Goal: Task Accomplishment & Management: Manage account settings

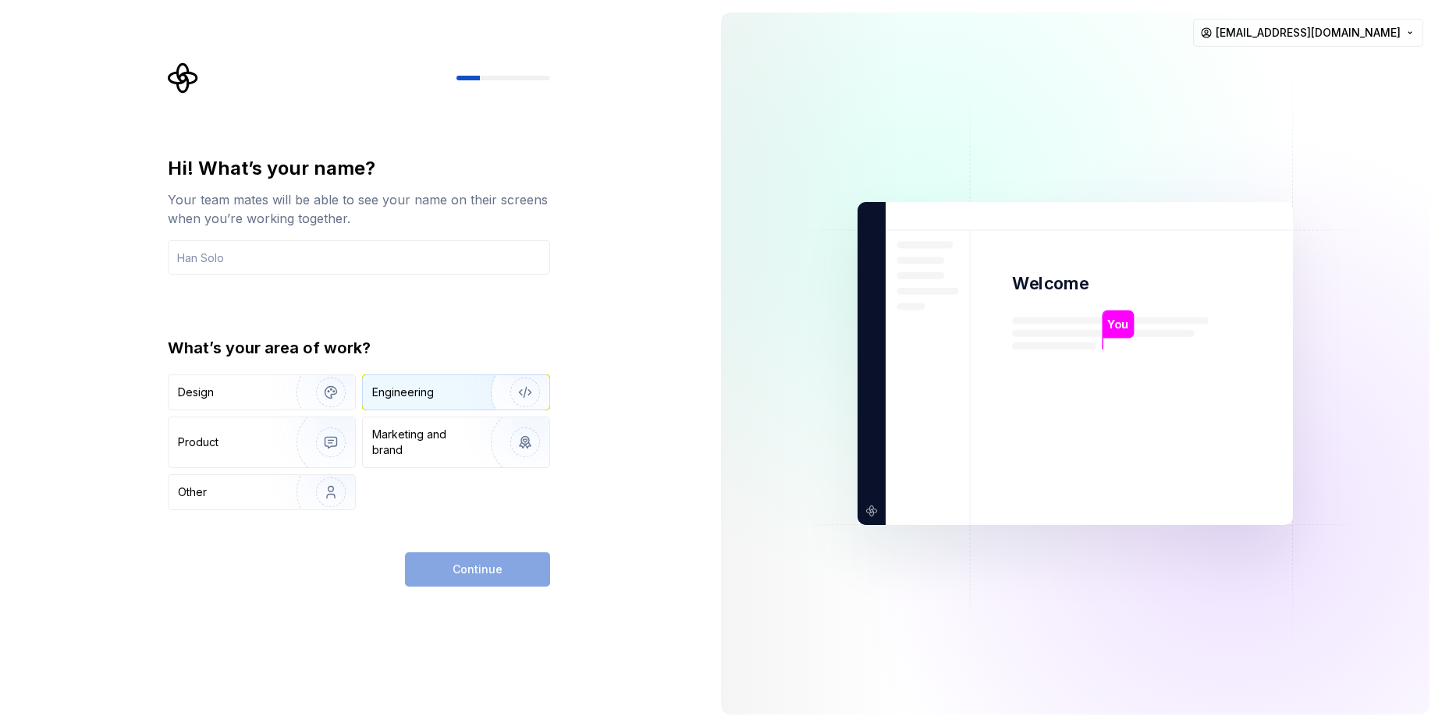
click at [454, 386] on div "Engineering" at bounding box center [434, 393] width 124 height 16
click at [211, 423] on div "Product" at bounding box center [261, 442] width 186 height 50
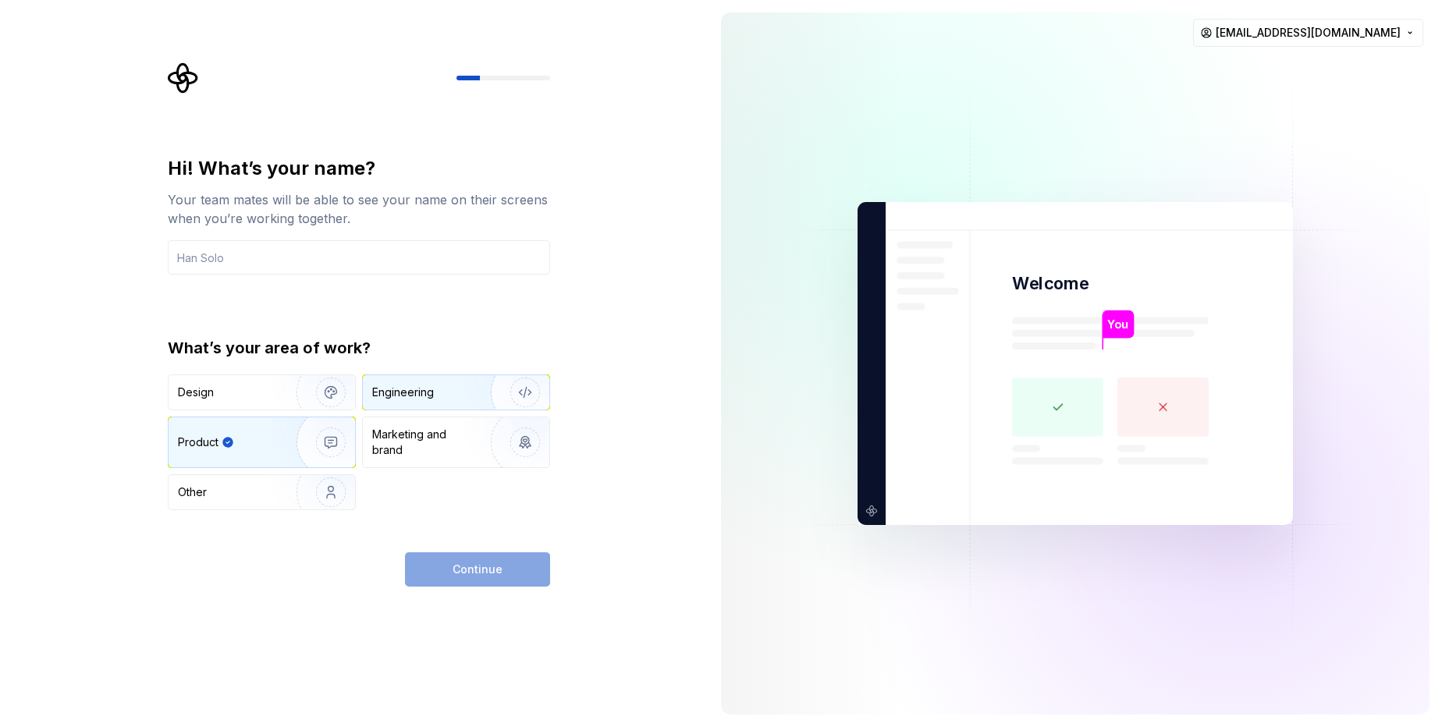
click at [460, 382] on div "Engineering" at bounding box center [456, 392] width 186 height 34
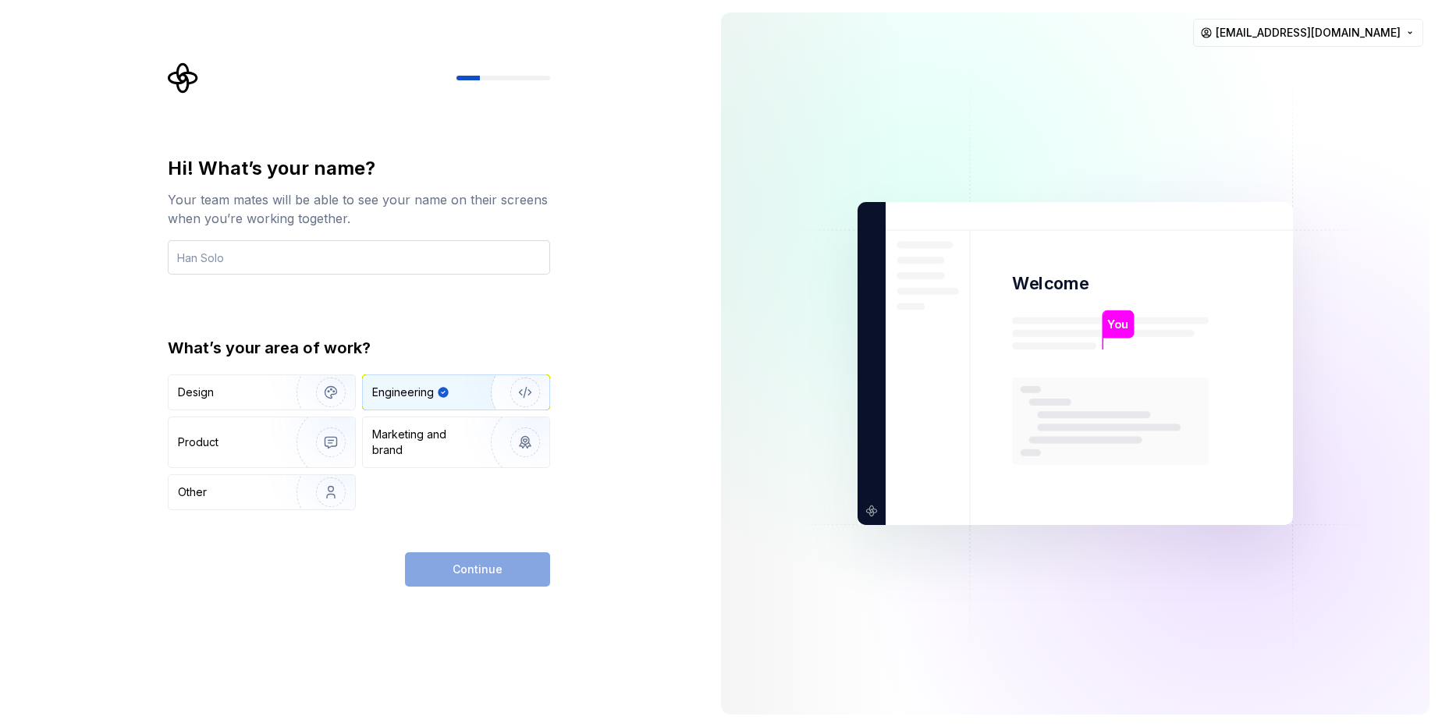
click at [277, 267] on input "text" at bounding box center [359, 257] width 382 height 34
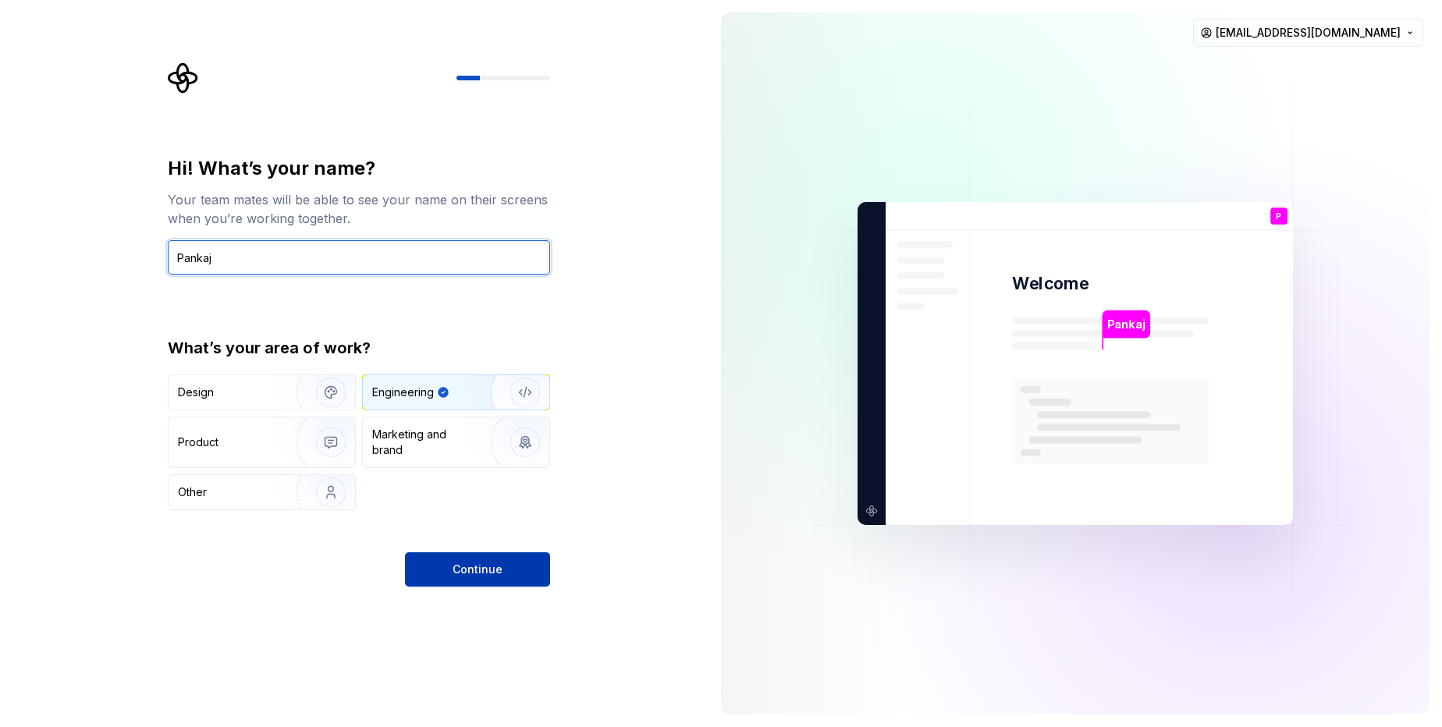
type input "Pankaj"
click at [489, 581] on button "Continue" at bounding box center [477, 569] width 145 height 34
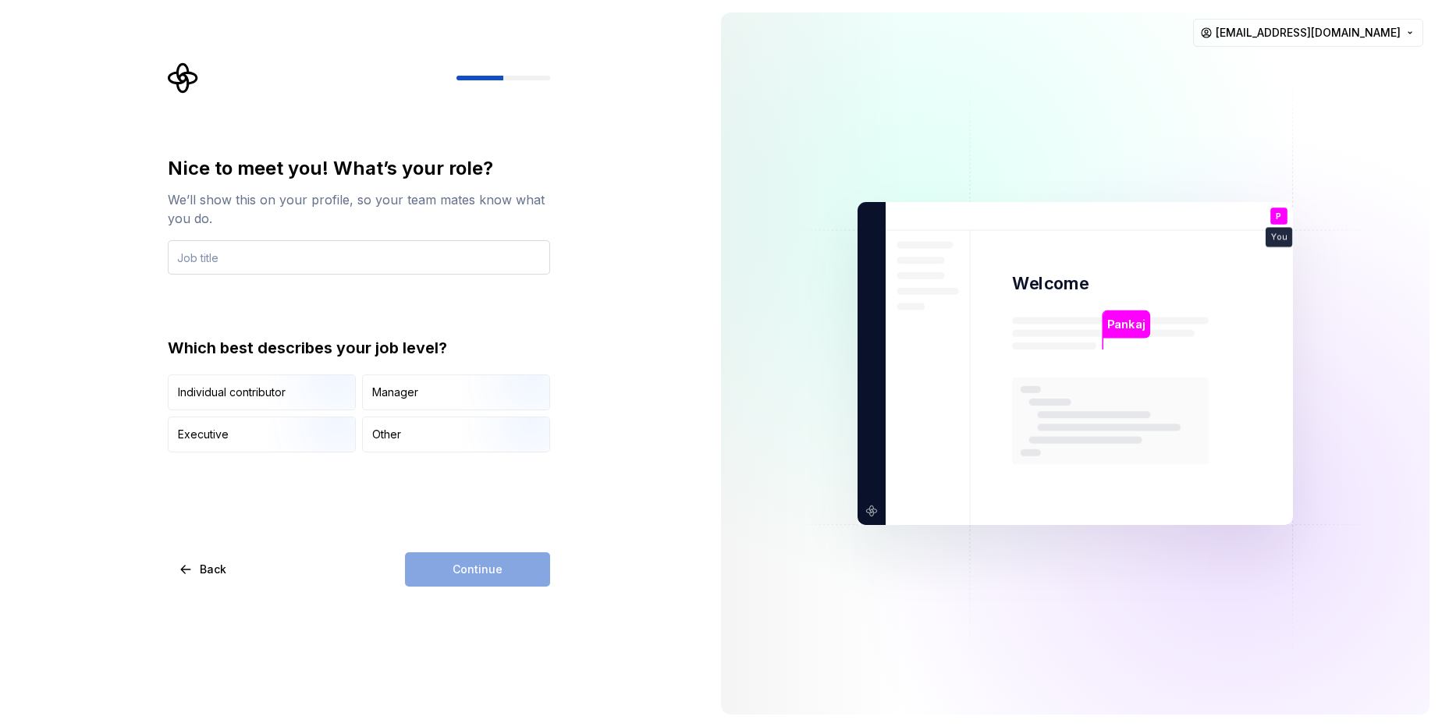
click at [300, 260] on input "text" at bounding box center [359, 257] width 382 height 34
click at [239, 390] on div "Individual contributor" at bounding box center [232, 393] width 108 height 16
click at [302, 251] on input "text" at bounding box center [359, 257] width 382 height 34
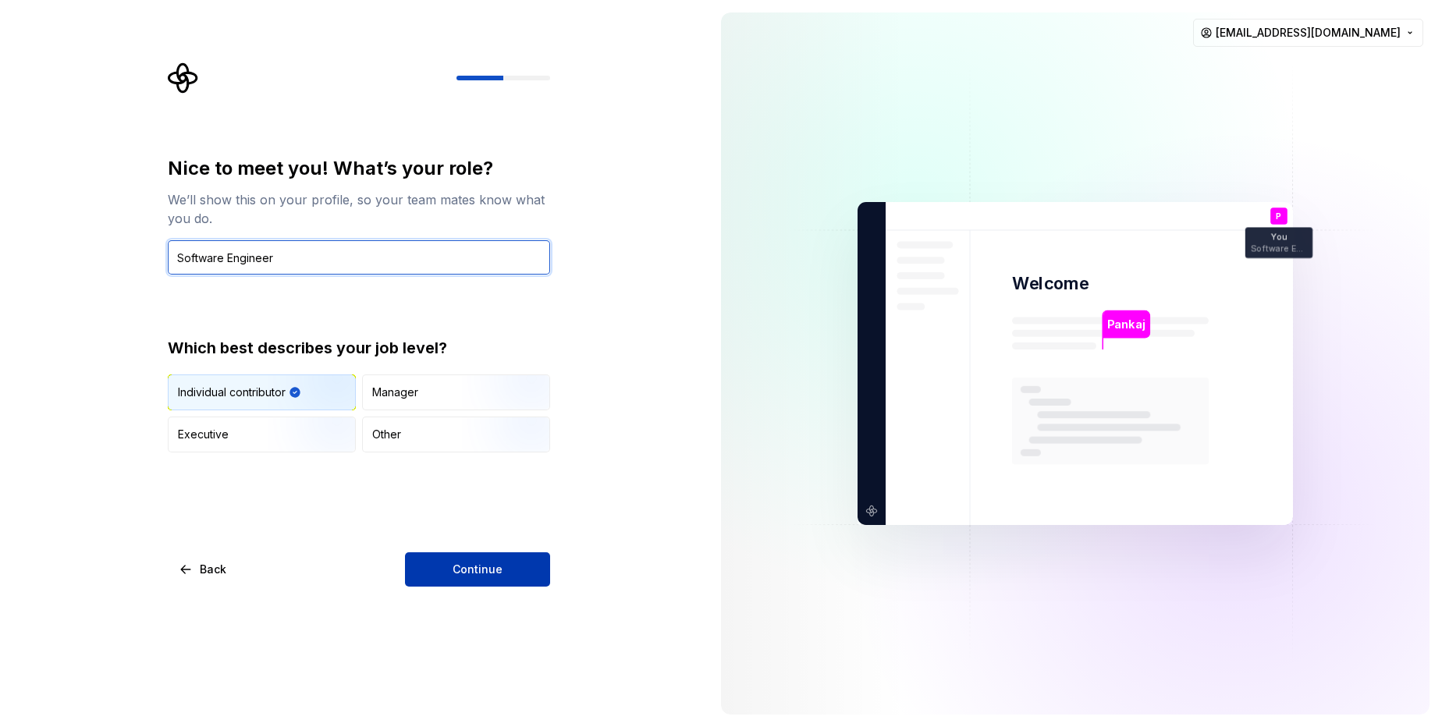
type input "Software Engineer"
click at [504, 576] on button "Continue" at bounding box center [477, 569] width 145 height 34
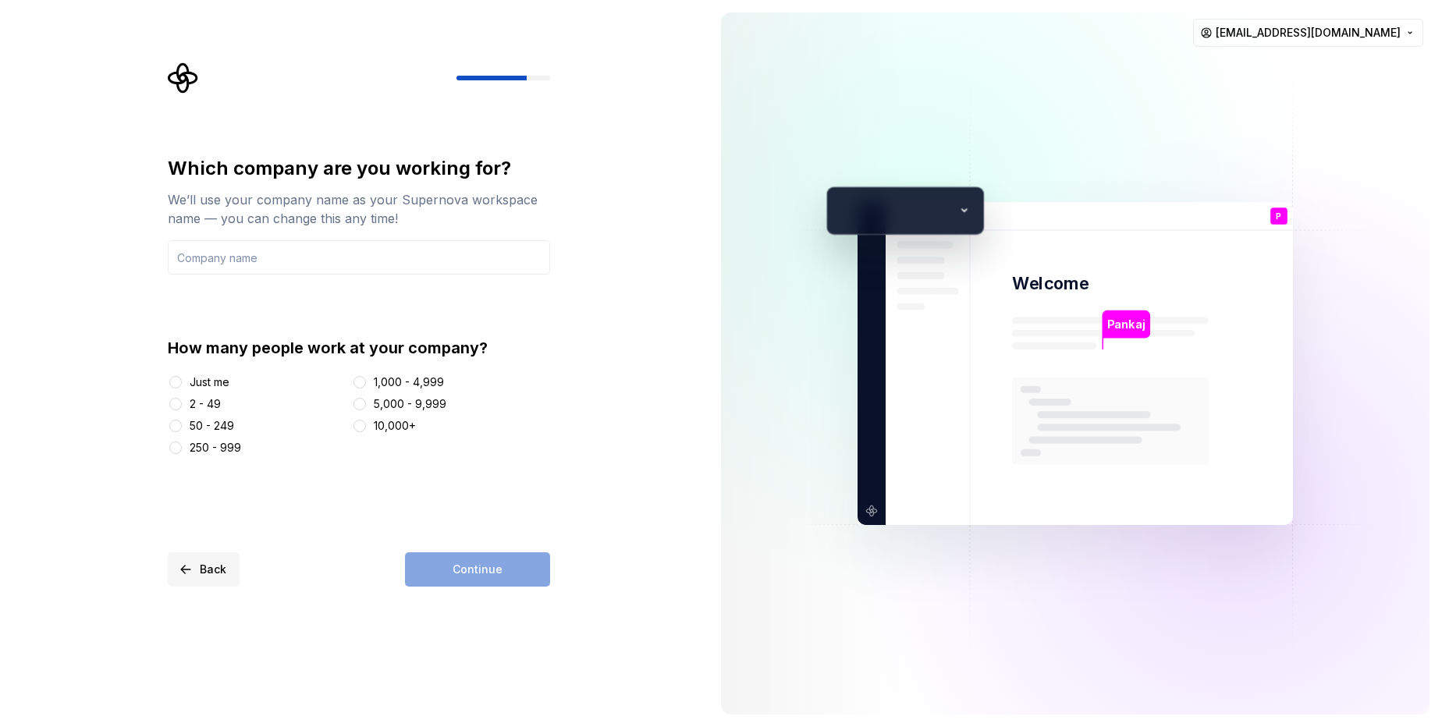
click at [197, 576] on button "Back" at bounding box center [204, 569] width 72 height 34
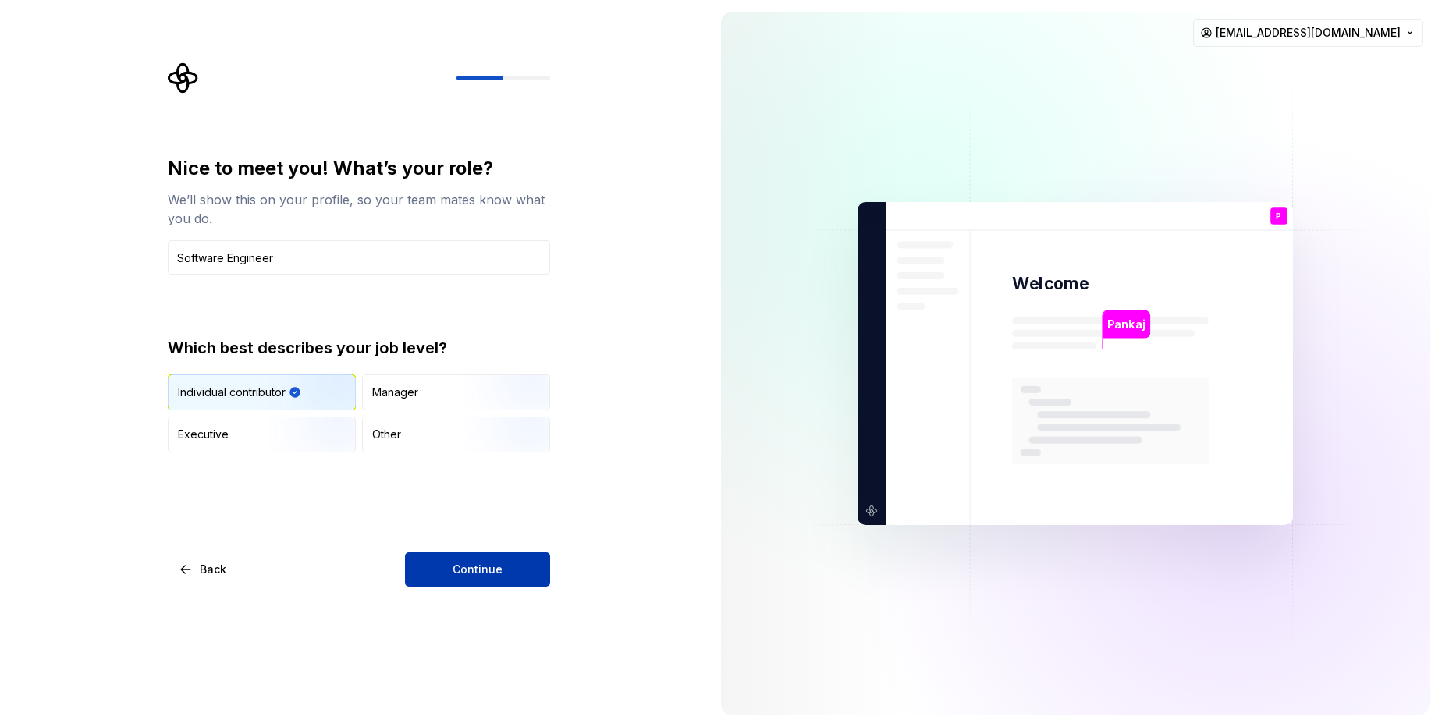
click at [479, 575] on span "Continue" at bounding box center [477, 570] width 50 height 16
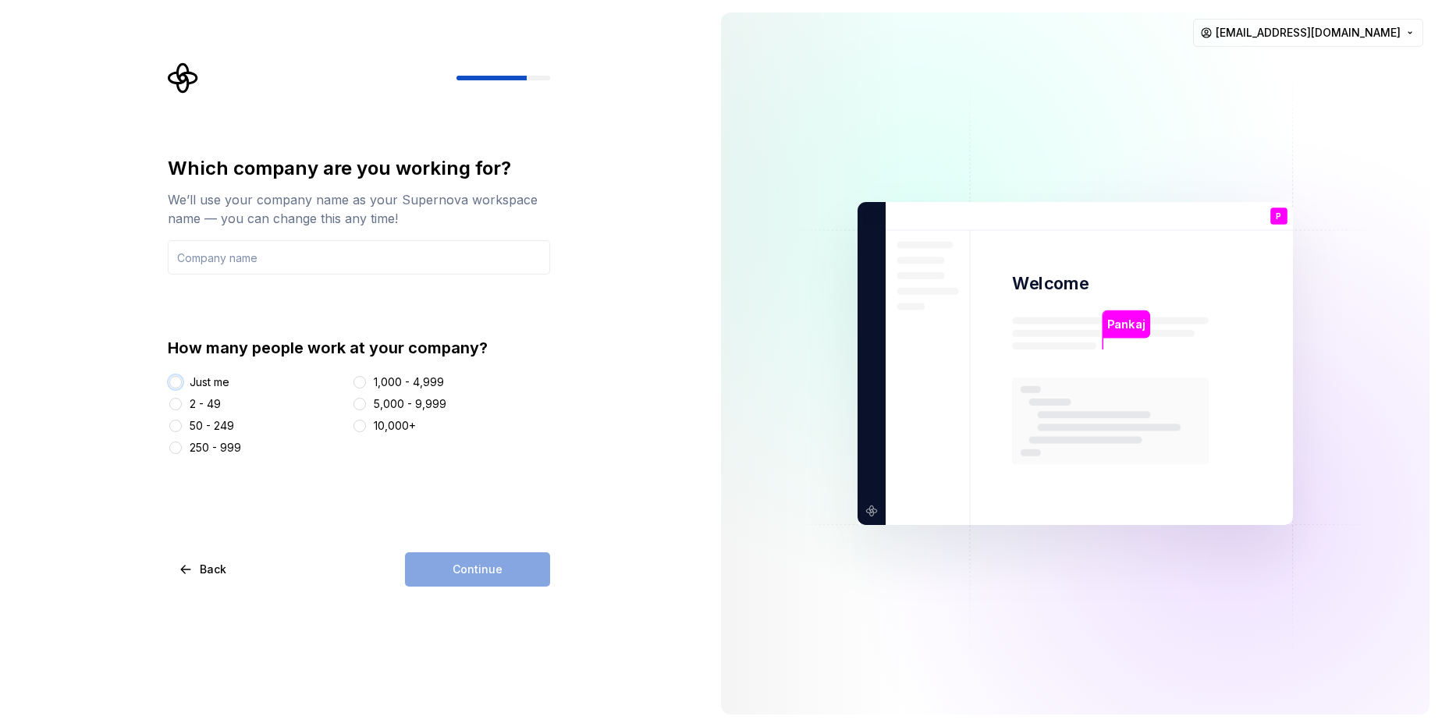
click at [177, 379] on button "Just me" at bounding box center [175, 382] width 12 height 12
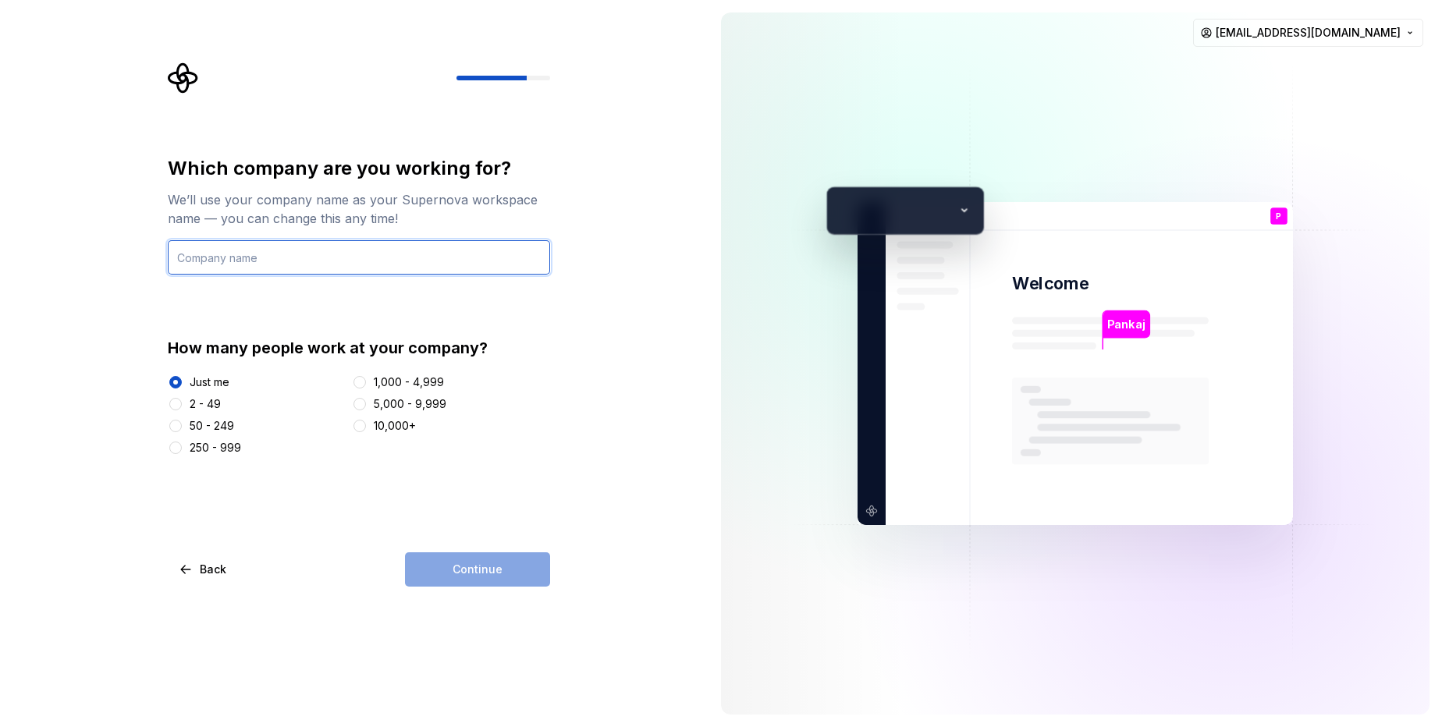
click at [303, 253] on input "text" at bounding box center [359, 257] width 382 height 34
type input "Pankaj"
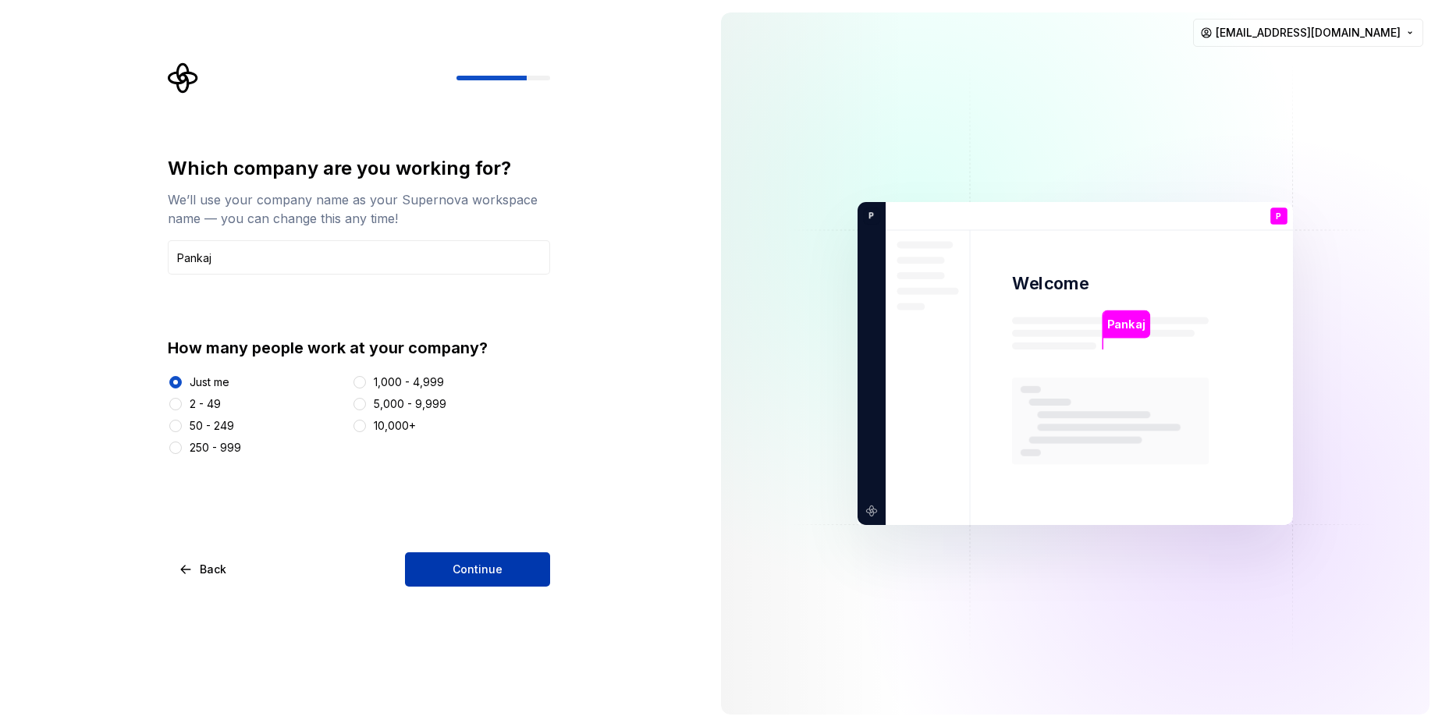
click at [502, 576] on button "Continue" at bounding box center [477, 569] width 145 height 34
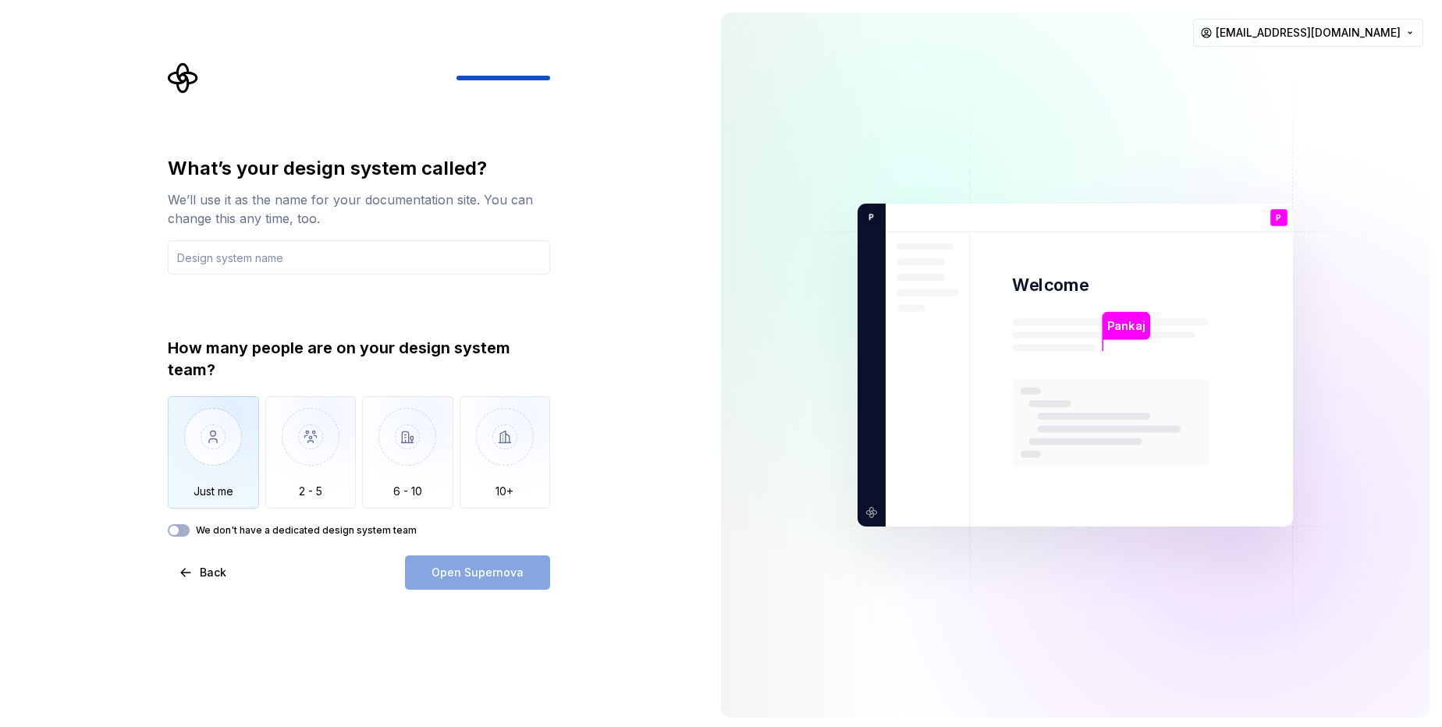
click at [217, 485] on img "button" at bounding box center [213, 448] width 91 height 105
click at [356, 257] on input "text" at bounding box center [359, 257] width 382 height 34
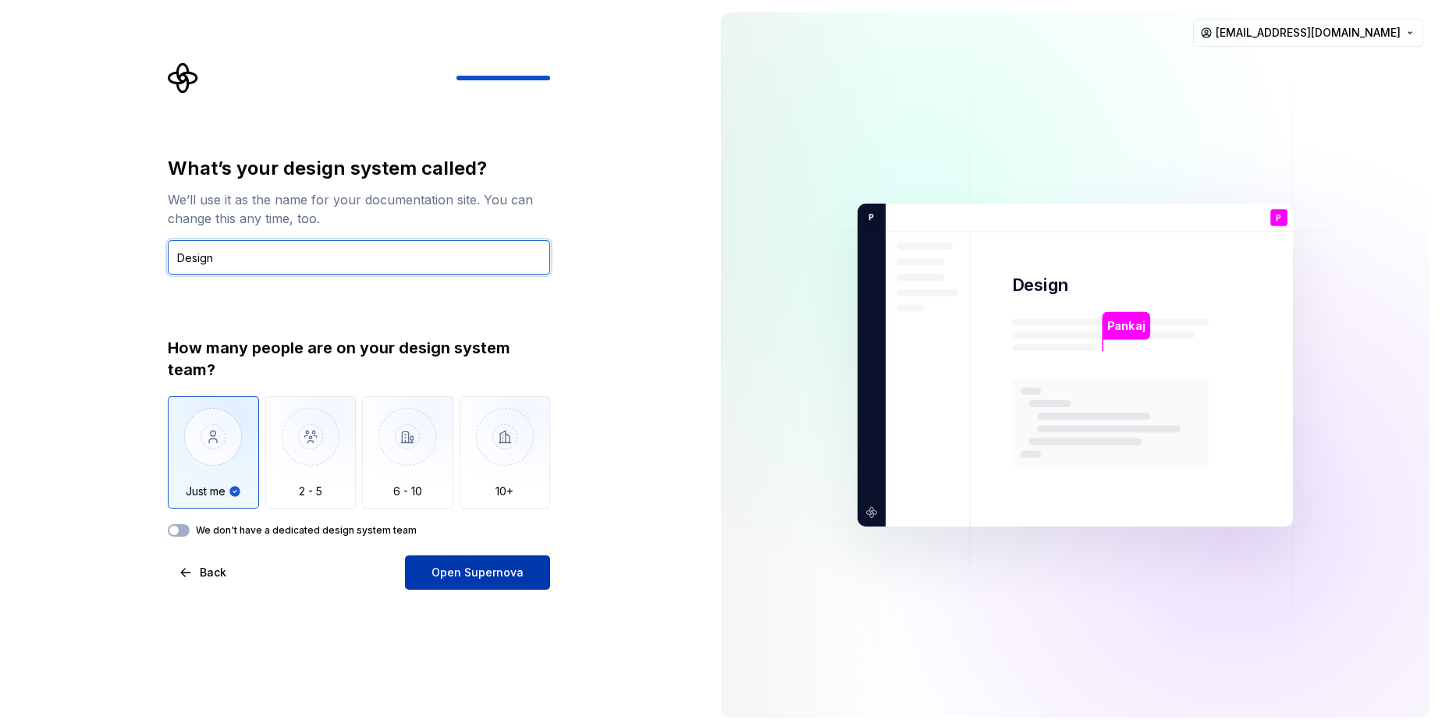
type input "Design"
click at [506, 587] on button "Open Supernova" at bounding box center [477, 572] width 145 height 34
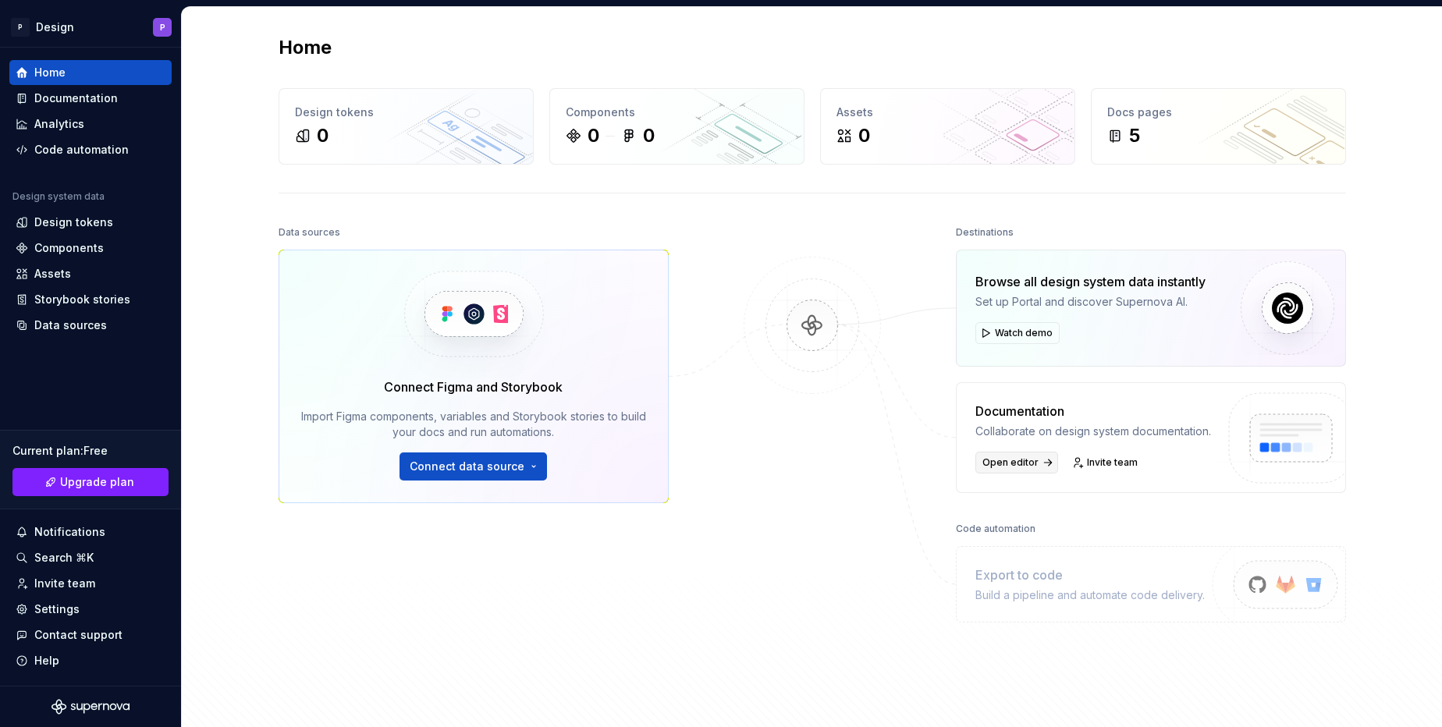
click at [1009, 462] on span "Open editor" at bounding box center [1010, 462] width 56 height 12
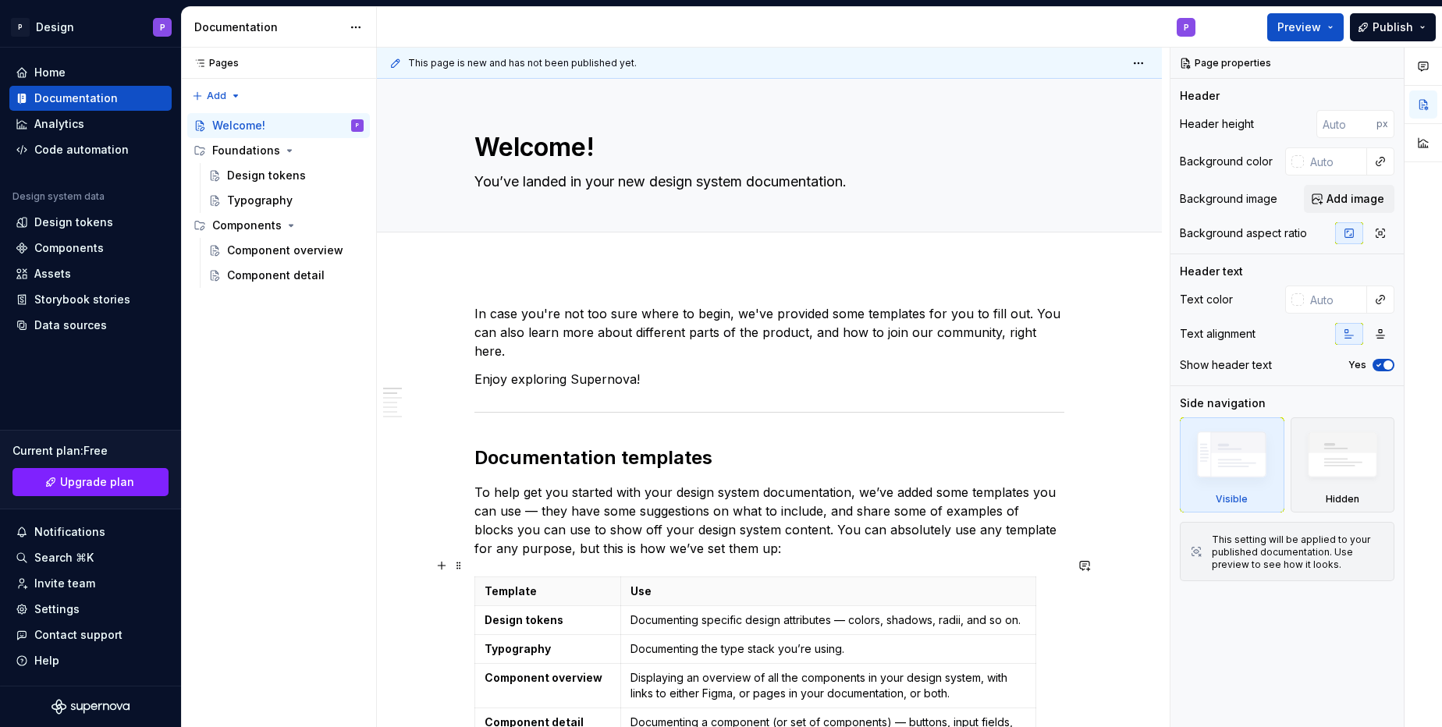
scroll to position [374, 0]
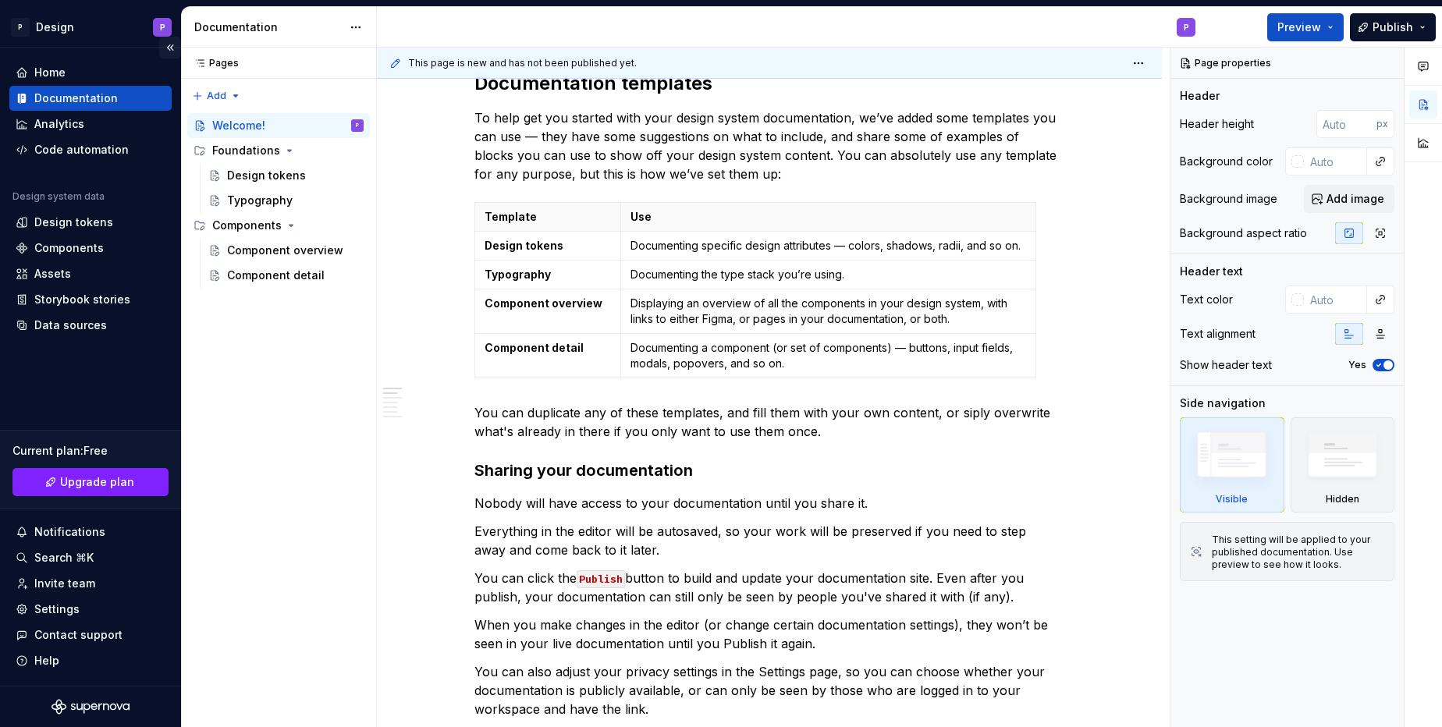
click at [174, 49] on button "Collapse sidebar" at bounding box center [170, 48] width 22 height 22
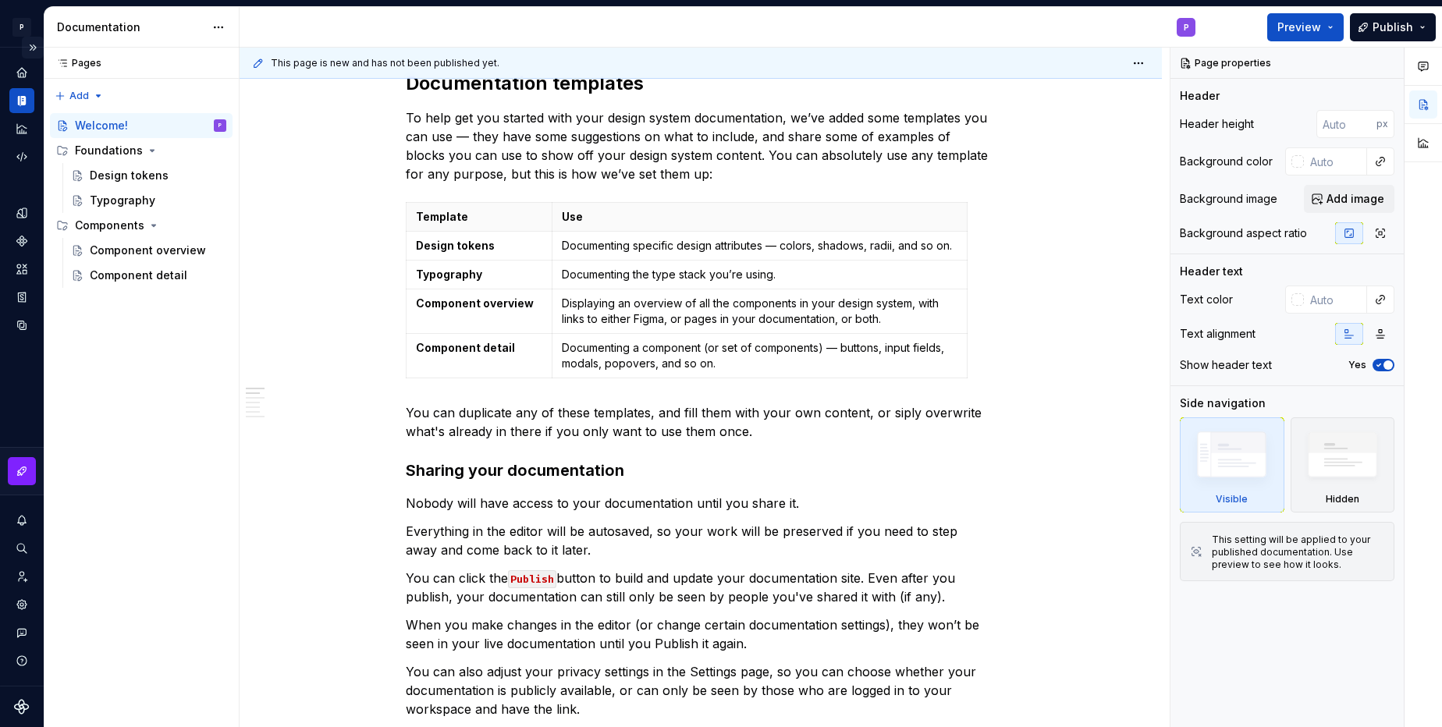
click at [37, 51] on button "Expand sidebar" at bounding box center [33, 48] width 22 height 22
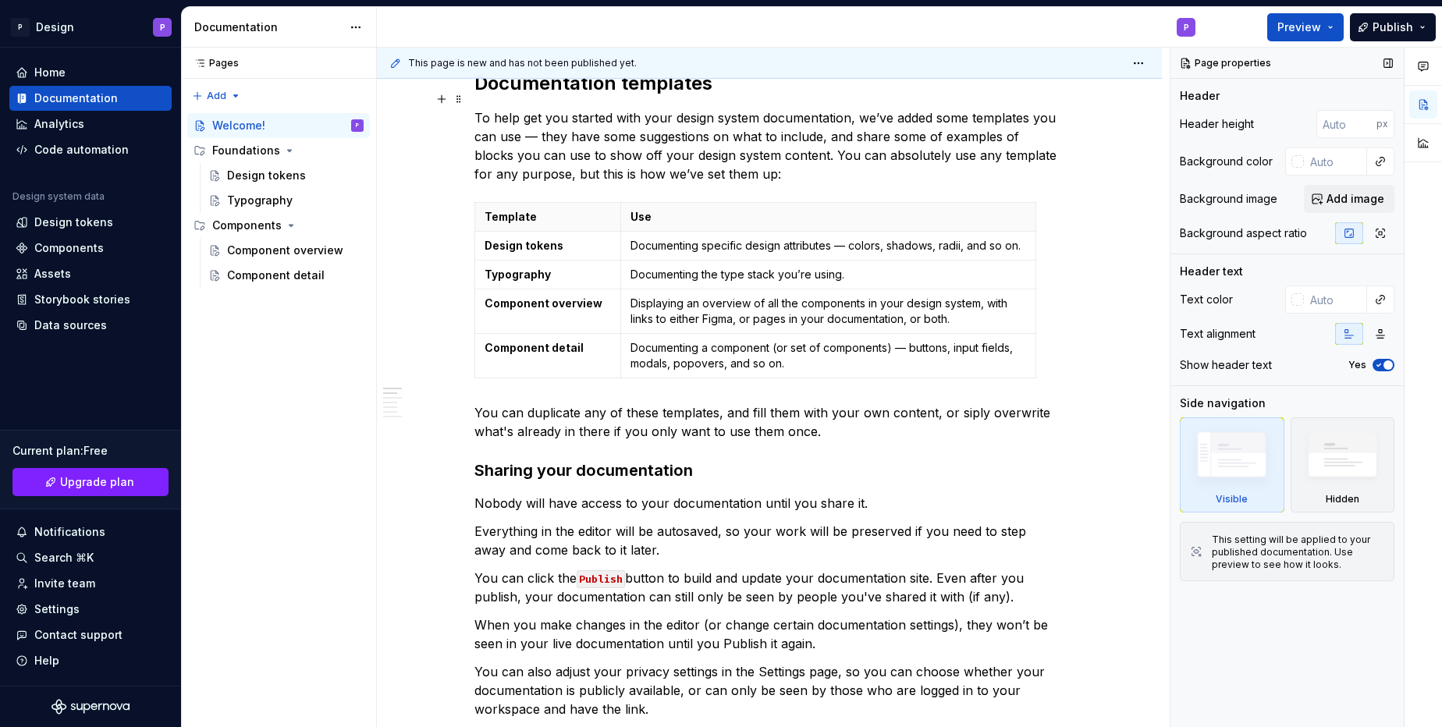
type textarea "*"
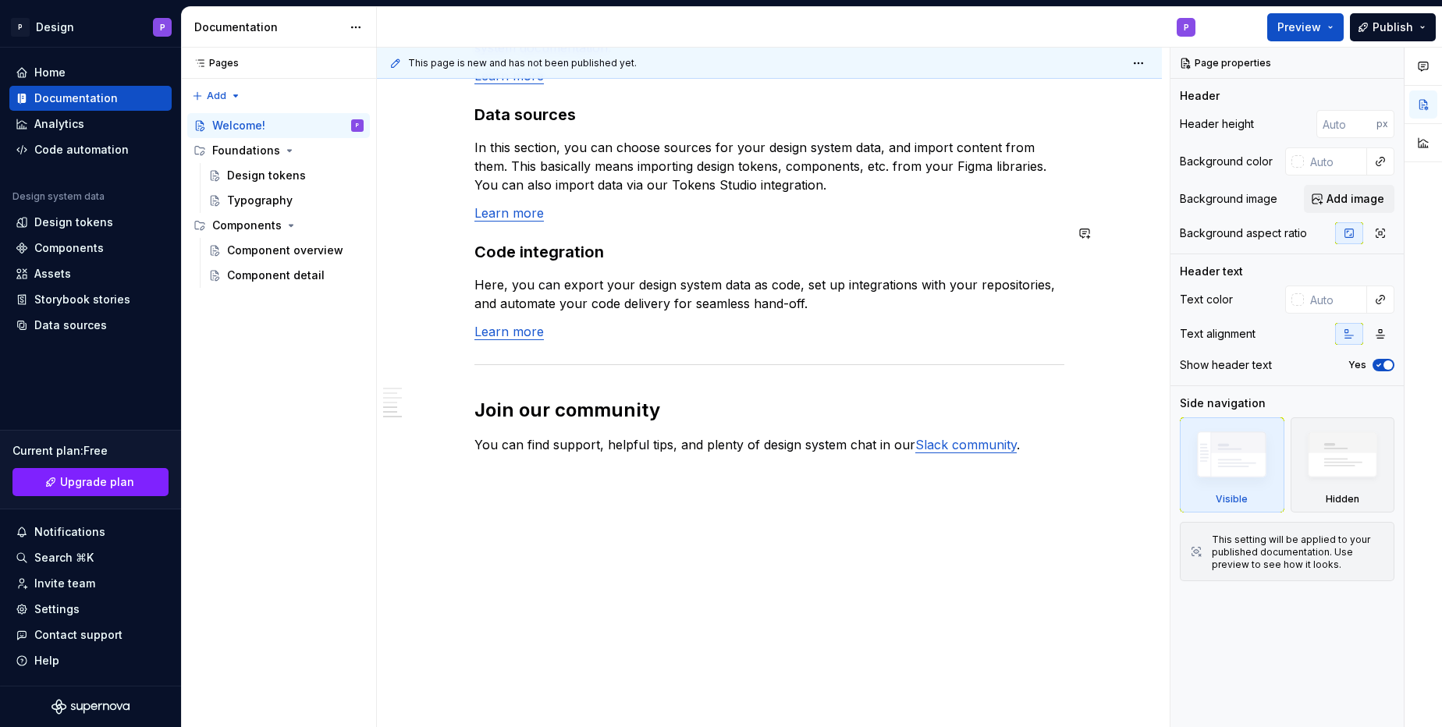
scroll to position [1249, 0]
click at [74, 601] on div "Settings" at bounding box center [56, 609] width 45 height 16
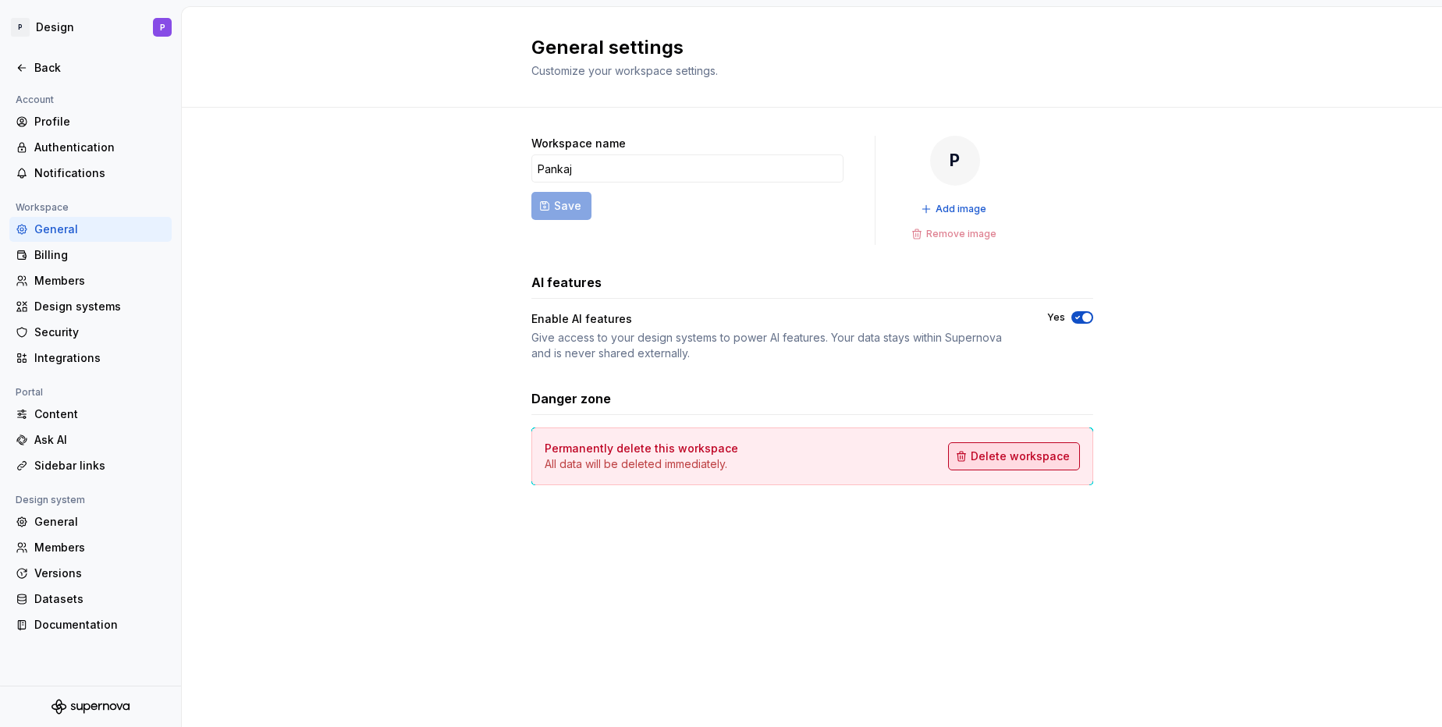
click at [1012, 459] on span "Delete workspace" at bounding box center [1019, 457] width 99 height 16
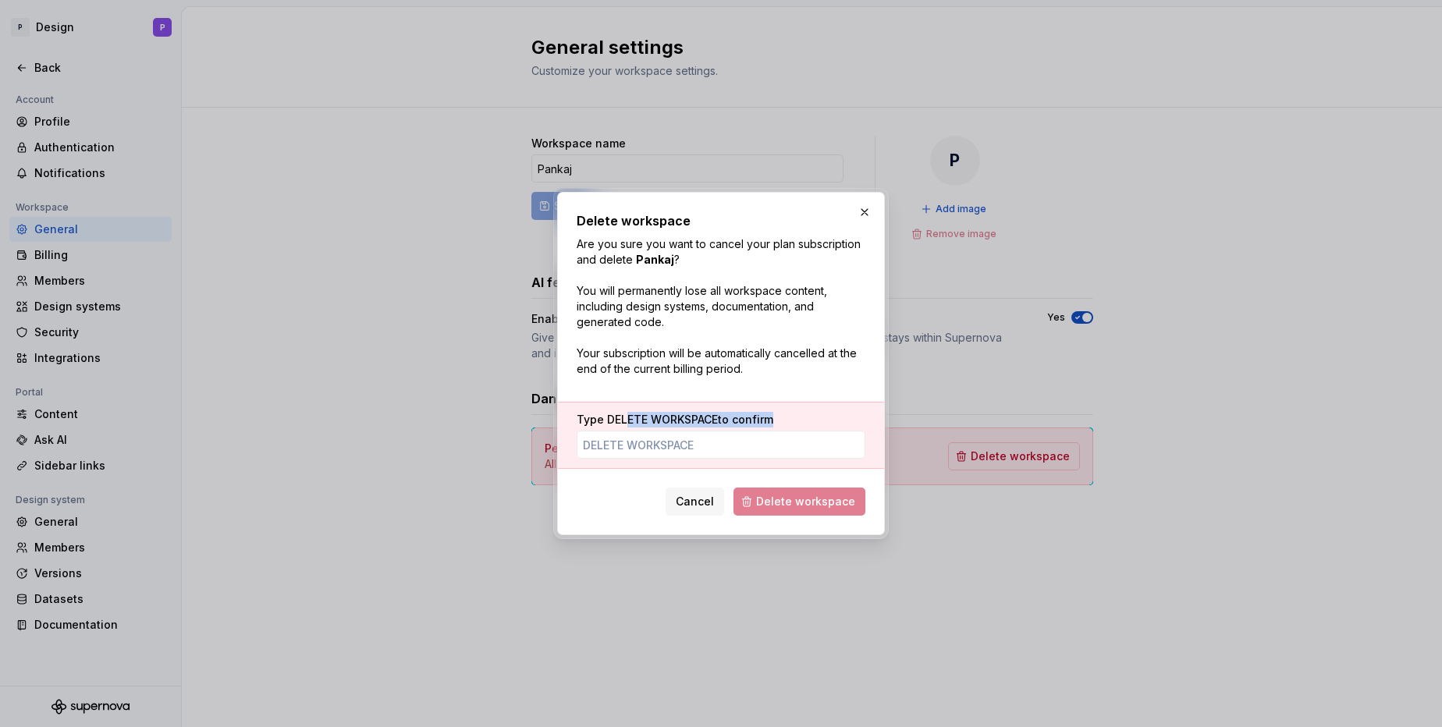
click at [626, 434] on div "Type DELETE WORKSPACE to confirm" at bounding box center [720, 435] width 289 height 47
click at [629, 425] on span "DELETE WORKSPACE" at bounding box center [662, 419] width 111 height 13
click at [629, 431] on input "Type DELETE WORKSPACE to confirm" at bounding box center [720, 445] width 289 height 28
click at [629, 424] on span "DELETE WORKSPACE" at bounding box center [662, 419] width 111 height 13
click at [629, 431] on input "Type DELETE WORKSPACE to confirm" at bounding box center [720, 445] width 289 height 28
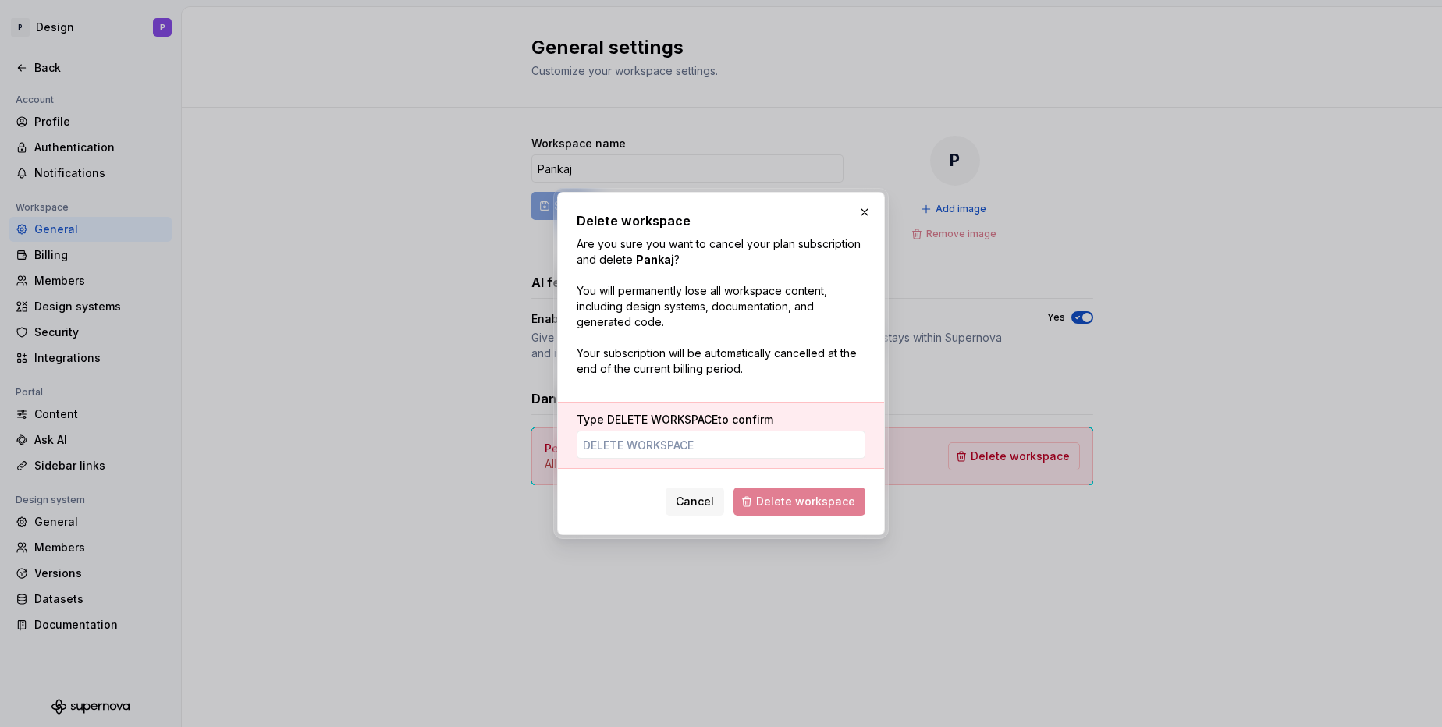
click at [620, 417] on span "DELETE WORKSPACE" at bounding box center [662, 419] width 111 height 13
click at [620, 431] on input "Type DELETE WORKSPACE to confirm" at bounding box center [720, 445] width 289 height 28
click at [620, 417] on span "DELETE WORKSPACE" at bounding box center [662, 419] width 111 height 13
click at [620, 431] on input "Type DELETE WORKSPACE to confirm" at bounding box center [720, 445] width 289 height 28
click at [630, 448] on input "Type DELETE WORKSPACE to confirm" at bounding box center [720, 445] width 289 height 28
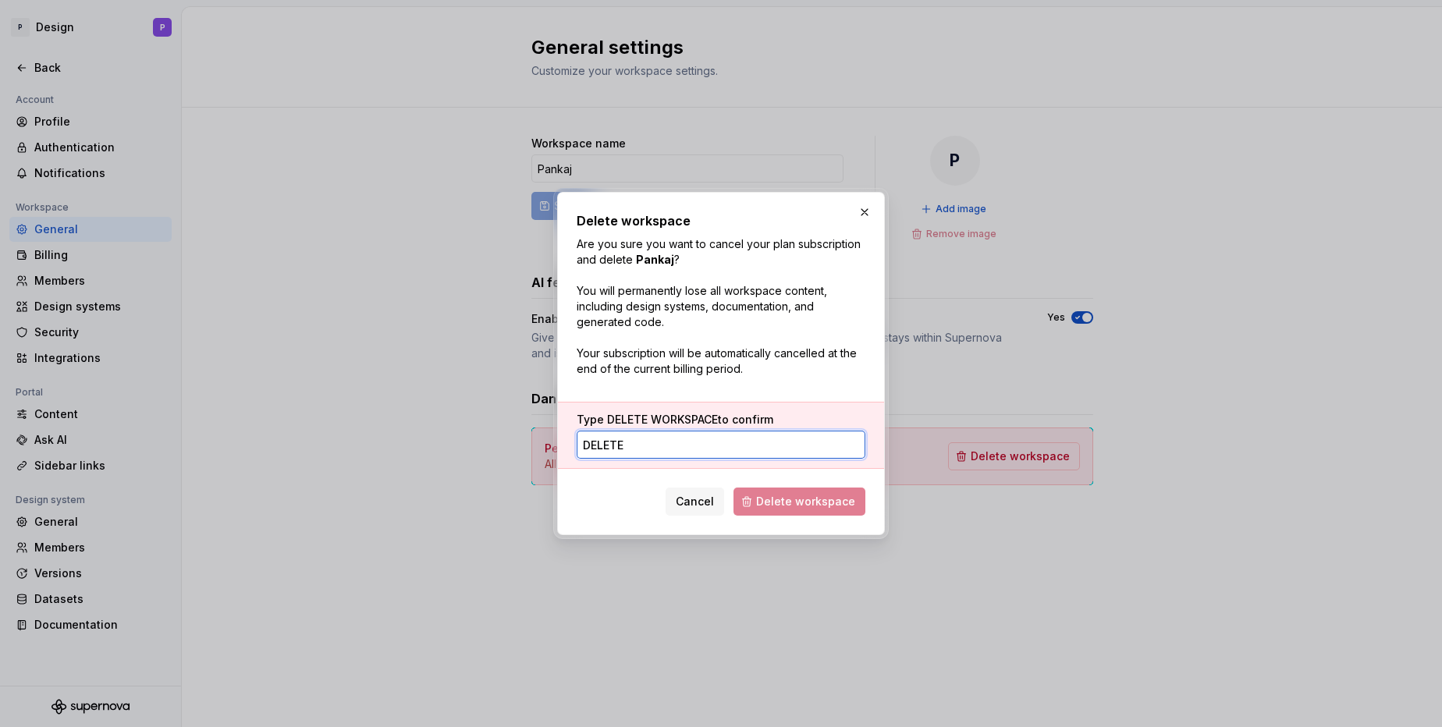
type input "DELETE"
click at [663, 473] on div "Delete workspace Are you sure you want to cancel your plan subscription and del…" at bounding box center [720, 363] width 289 height 304
click at [647, 450] on input "DELETE" at bounding box center [720, 445] width 289 height 28
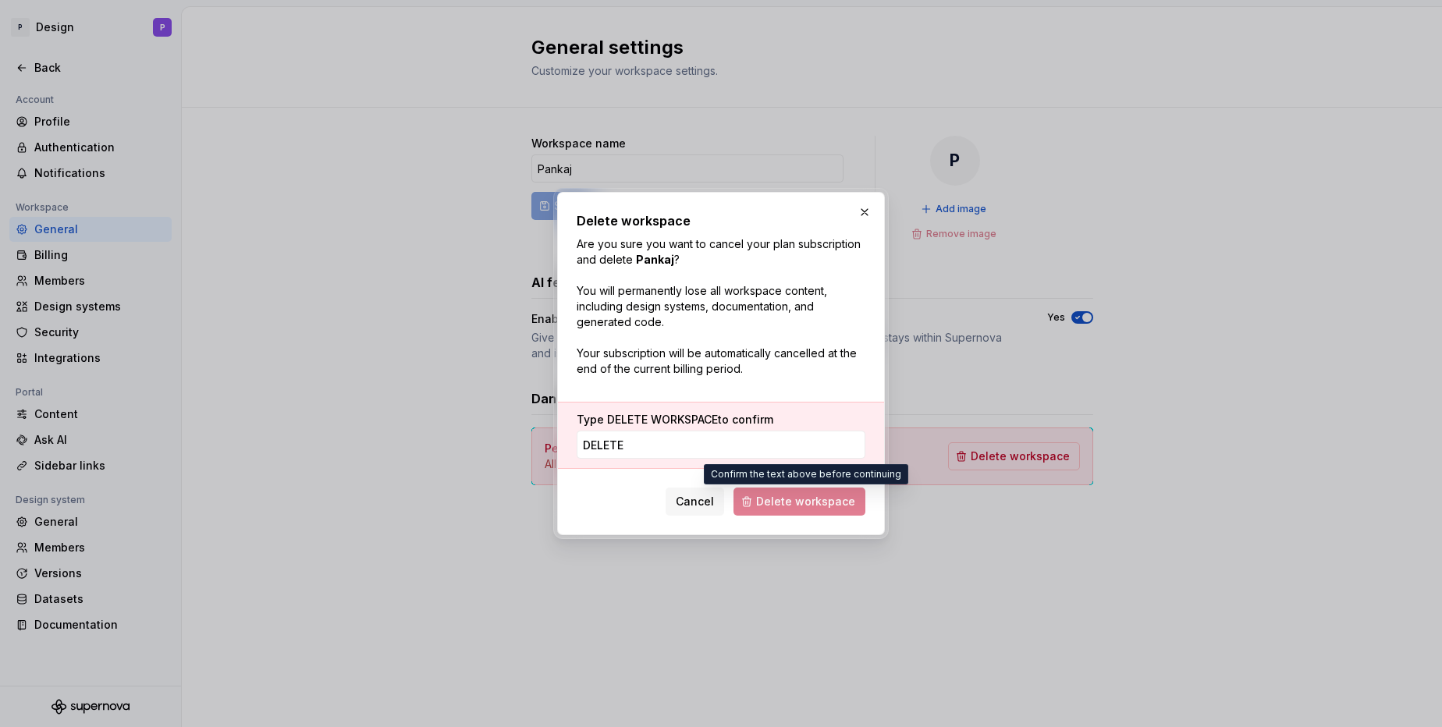
click at [823, 500] on span "Delete workspace" at bounding box center [799, 502] width 132 height 28
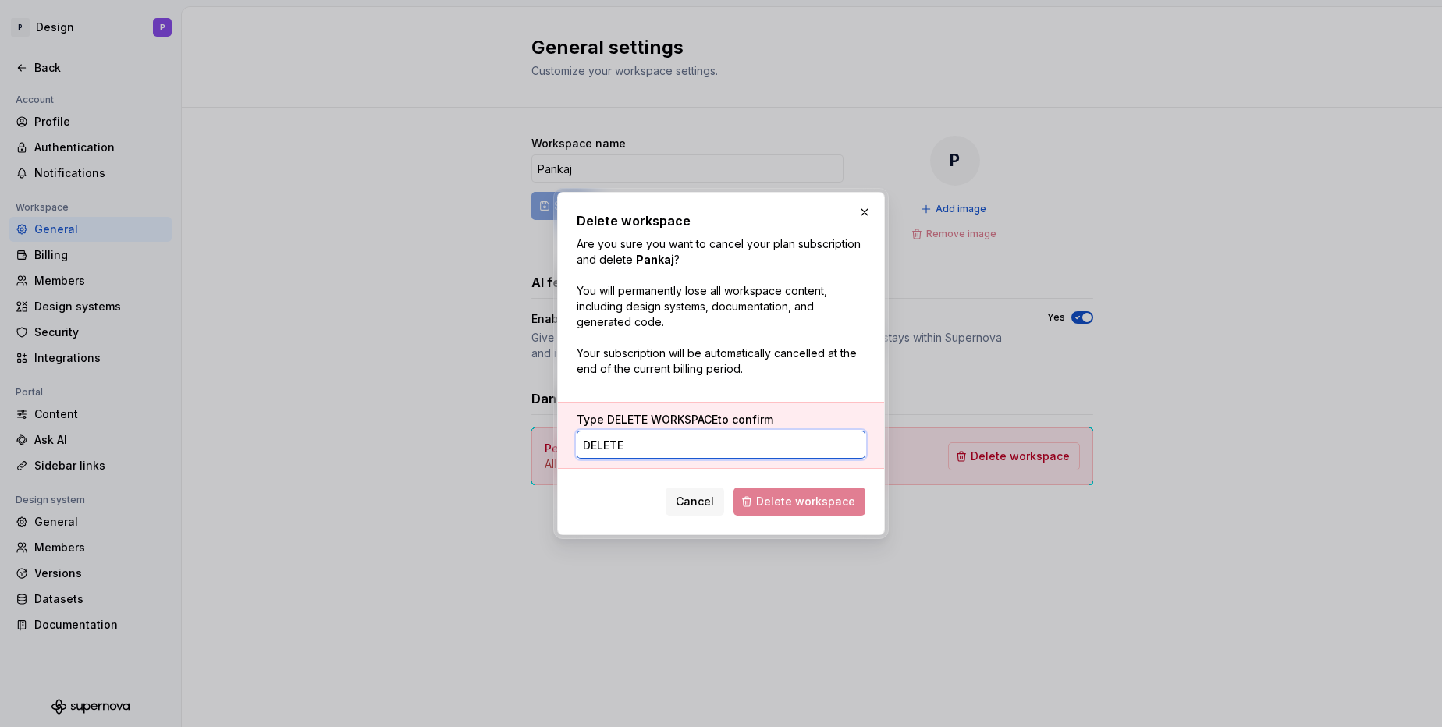
click at [669, 442] on input "DELETE" at bounding box center [720, 445] width 289 height 28
type input "DELETE"
type input "DELETE WORKSPACE"
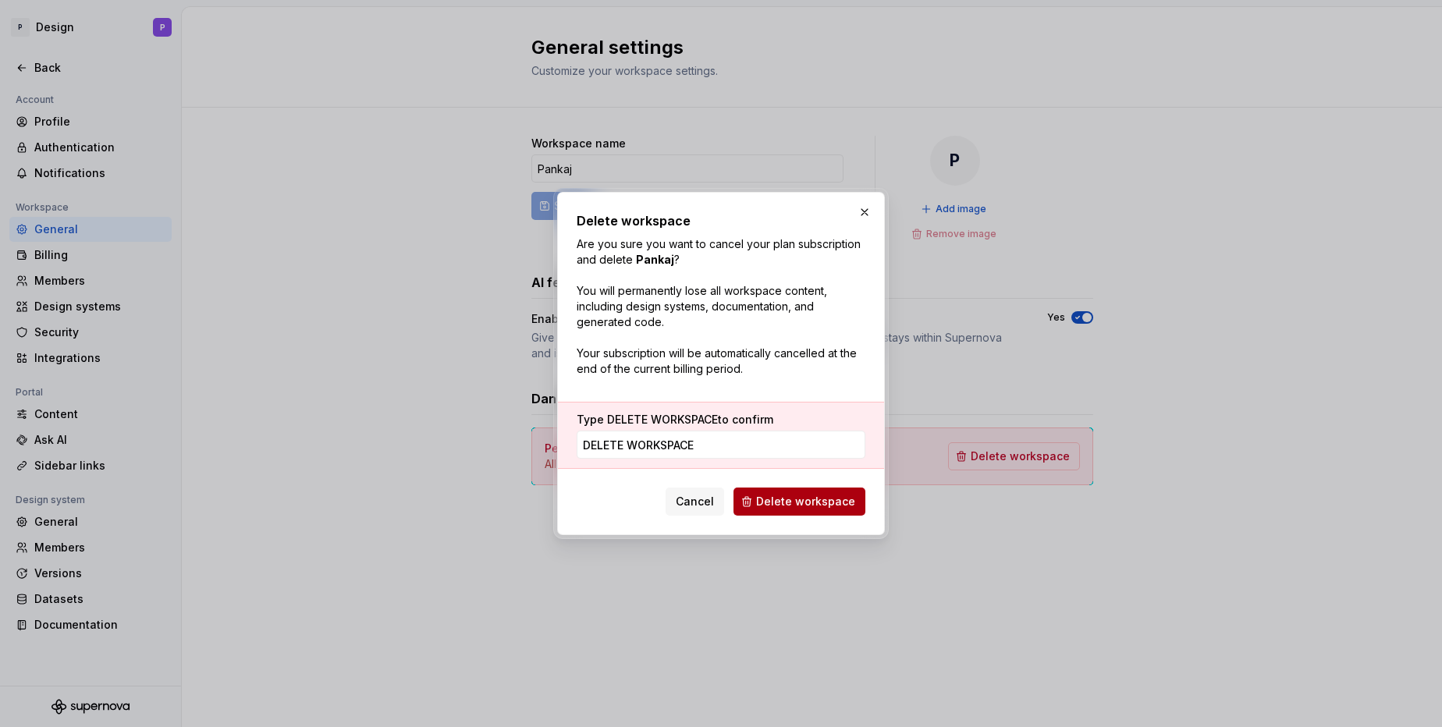
click at [826, 503] on span "Delete workspace" at bounding box center [805, 502] width 99 height 16
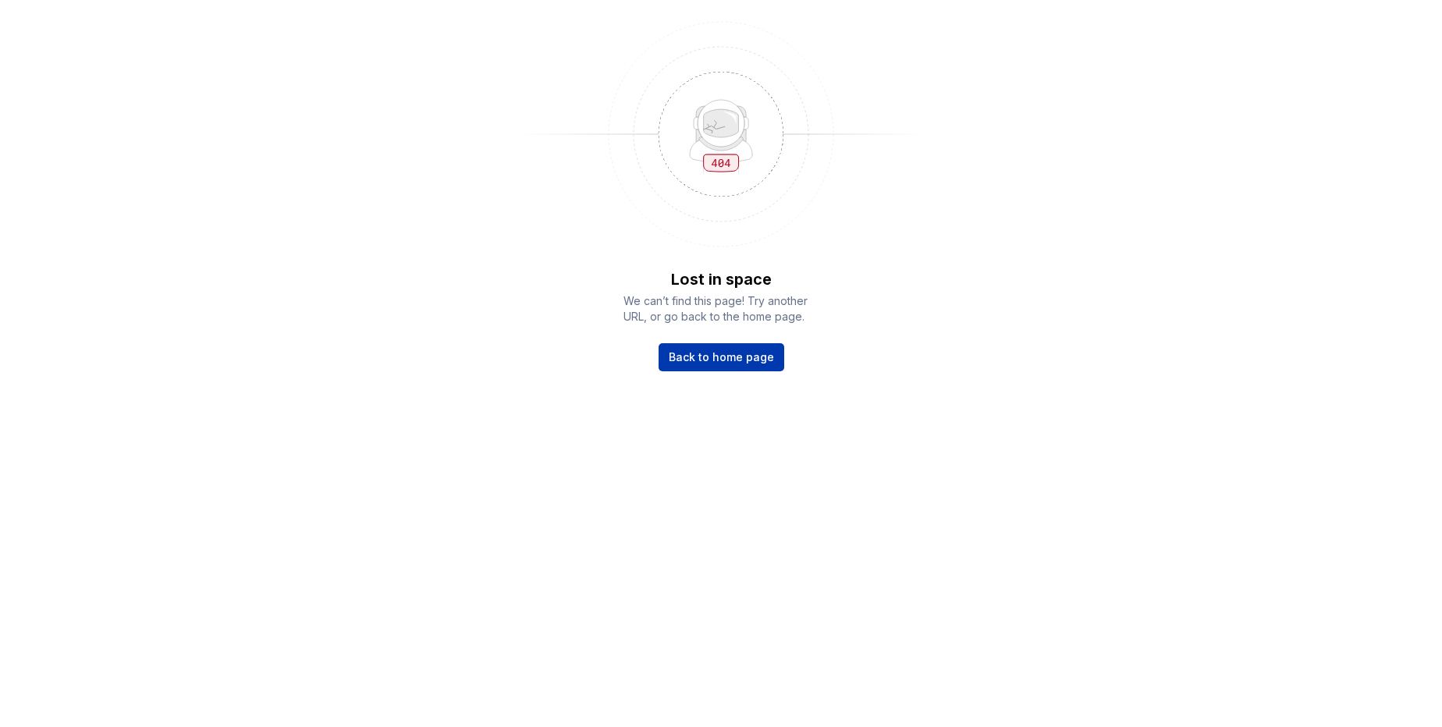
click at [777, 360] on link "Back to home page" at bounding box center [721, 357] width 126 height 28
